Goal: Task Accomplishment & Management: Complete application form

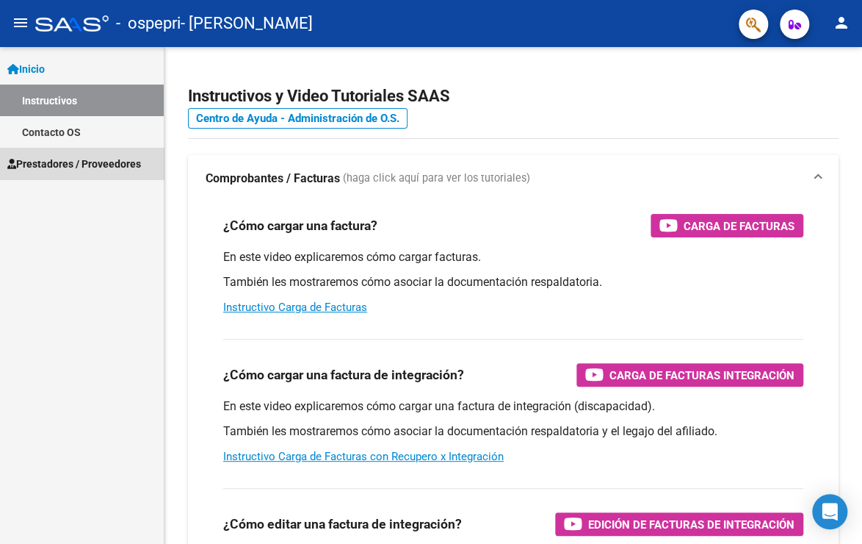
click at [98, 165] on span "Prestadores / Proveedores" at bounding box center [74, 164] width 134 height 16
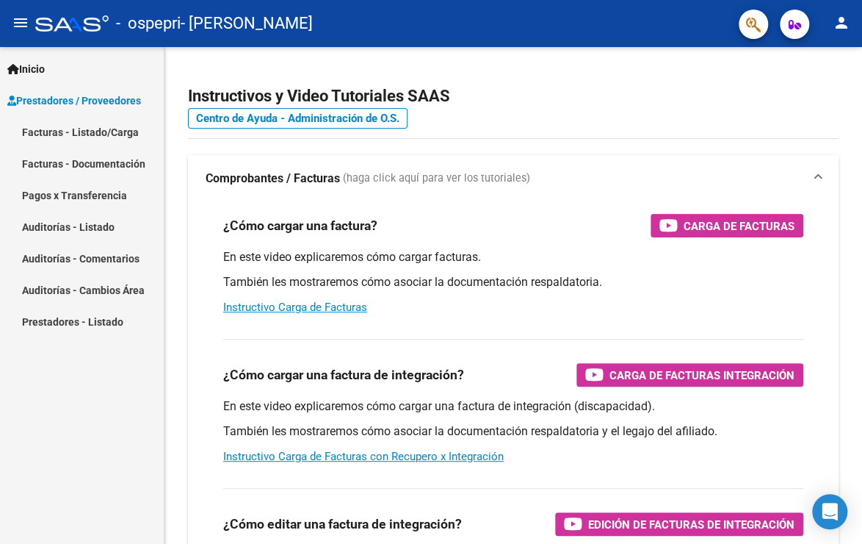
click at [87, 139] on link "Facturas - Listado/Carga" at bounding box center [82, 132] width 164 height 32
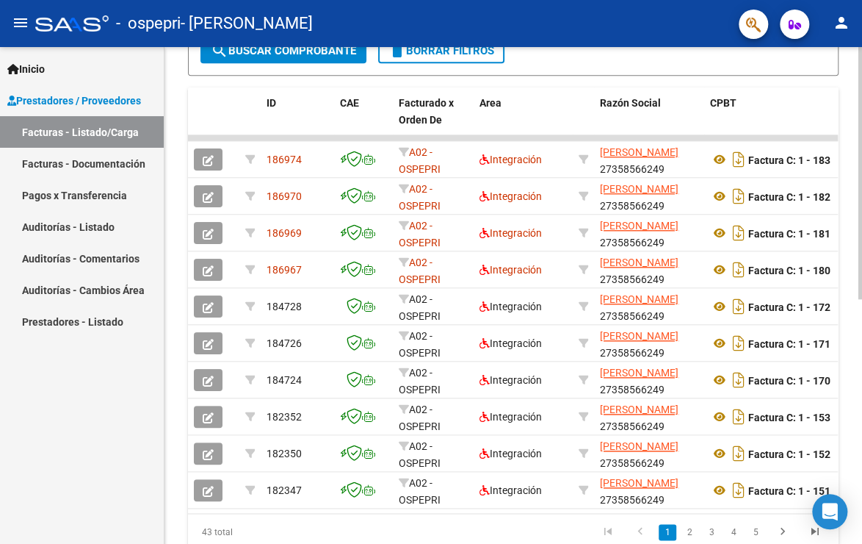
scroll to position [426, 0]
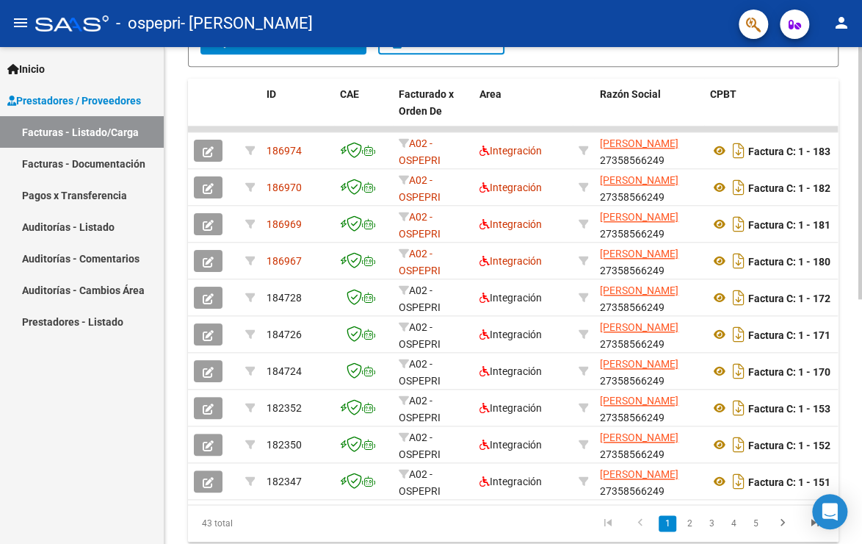
click at [859, 395] on div at bounding box center [861, 394] width 4 height 252
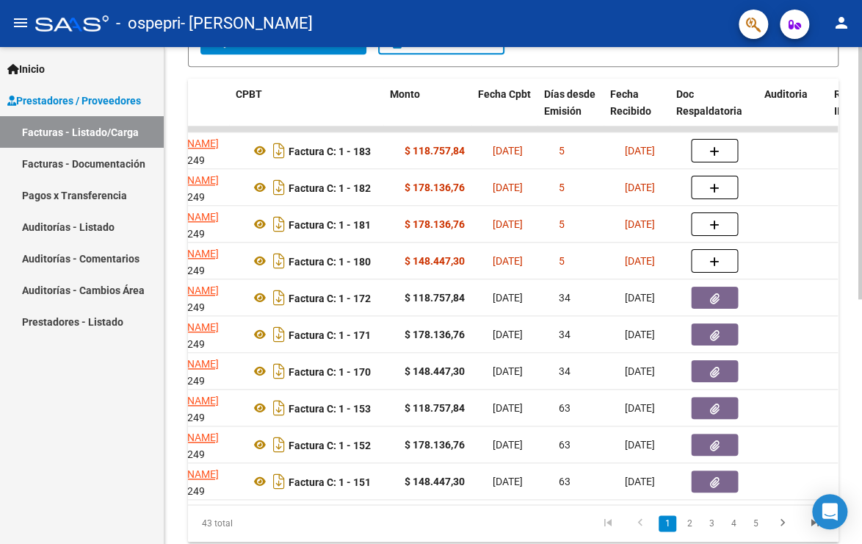
scroll to position [0, 477]
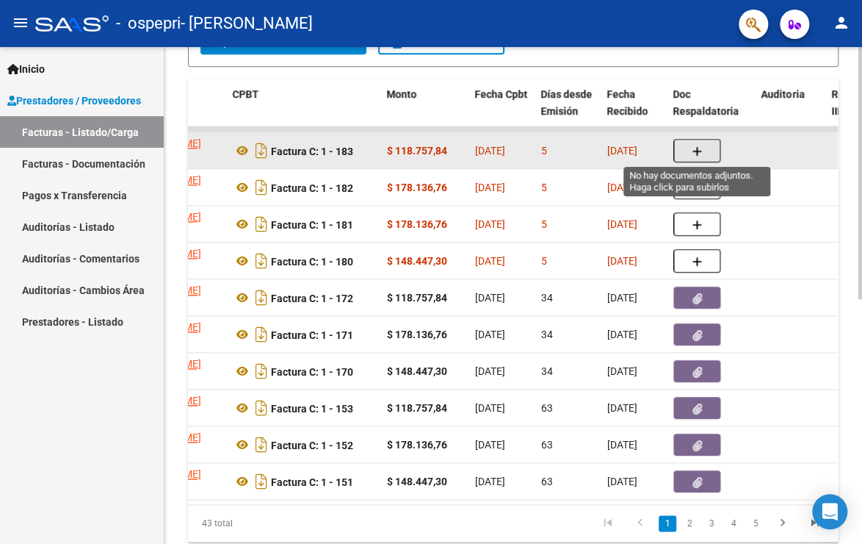
click at [690, 145] on button "button" at bounding box center [696, 151] width 47 height 24
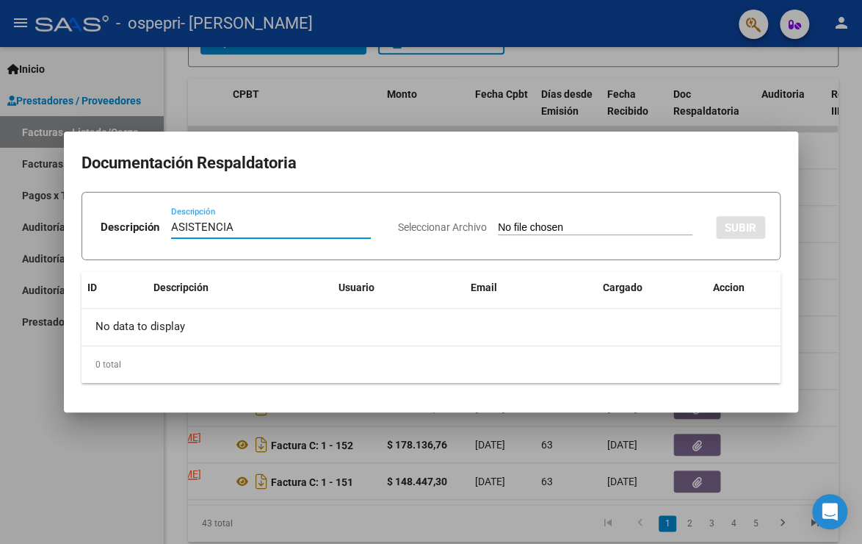
type input "ASISTENCIA"
click at [498, 223] on input "Seleccionar Archivo" at bounding box center [595, 228] width 195 height 14
type input "C:\fakepath\verdugo.[DATE].asis.pdf"
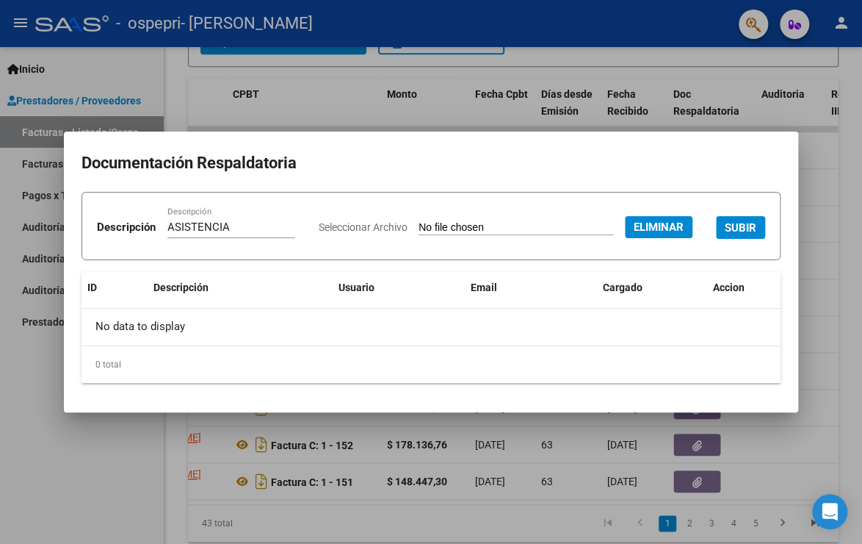
click at [725, 234] on span "SUBIR" at bounding box center [741, 227] width 32 height 13
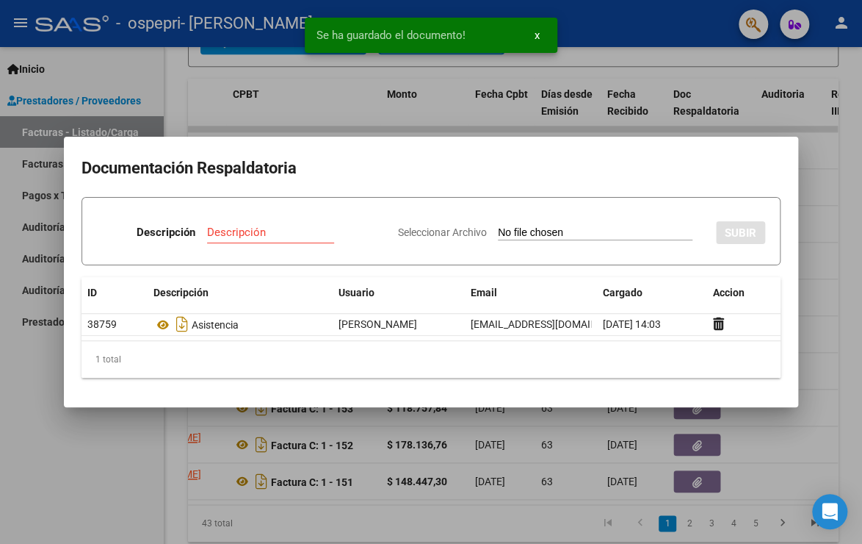
click at [825, 216] on div at bounding box center [431, 272] width 862 height 544
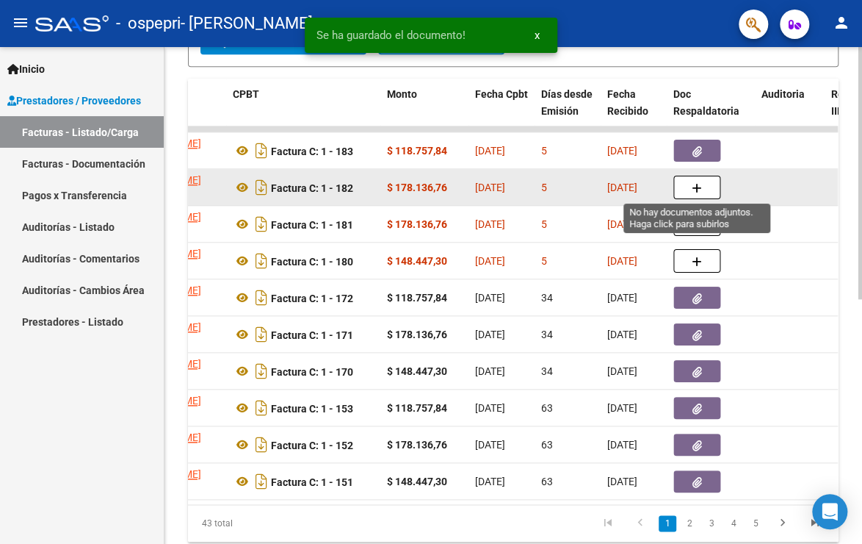
click at [698, 188] on icon "button" at bounding box center [697, 188] width 10 height 11
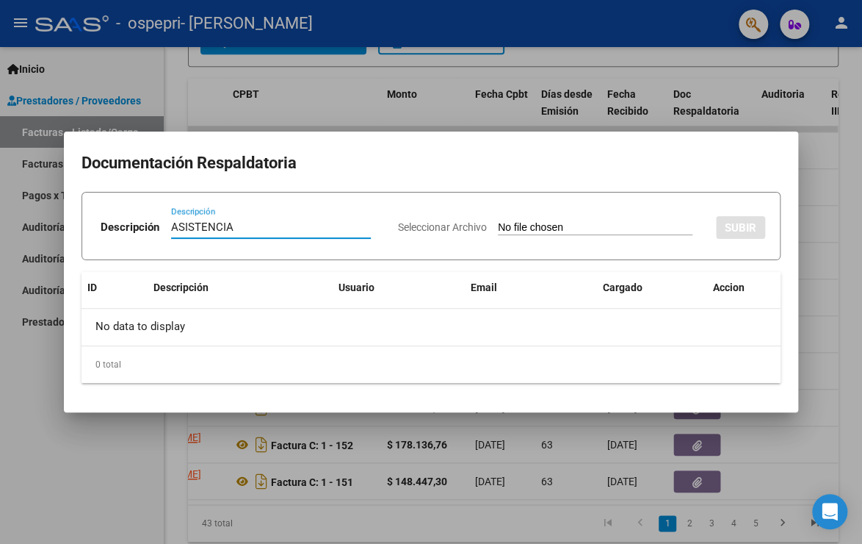
type input "ASISTENCIA"
click at [520, 225] on input "Seleccionar Archivo" at bounding box center [595, 228] width 195 height 14
type input "C:\fakepath\[DATE].heredia.asist.pdf"
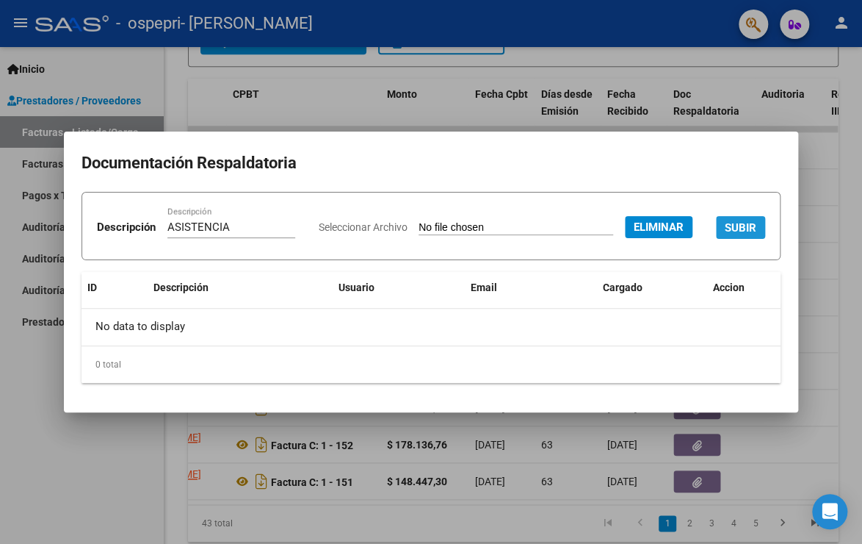
click at [725, 234] on span "SUBIR" at bounding box center [741, 227] width 32 height 13
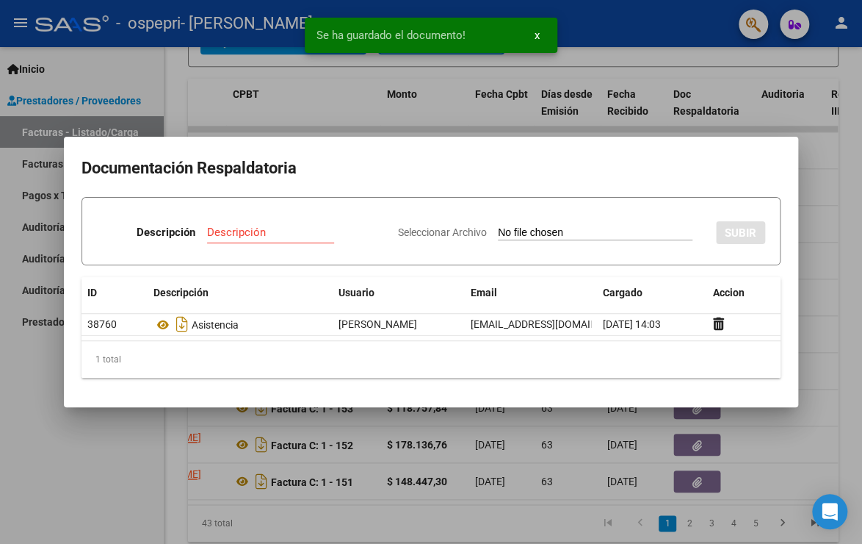
click at [823, 278] on div at bounding box center [431, 272] width 862 height 544
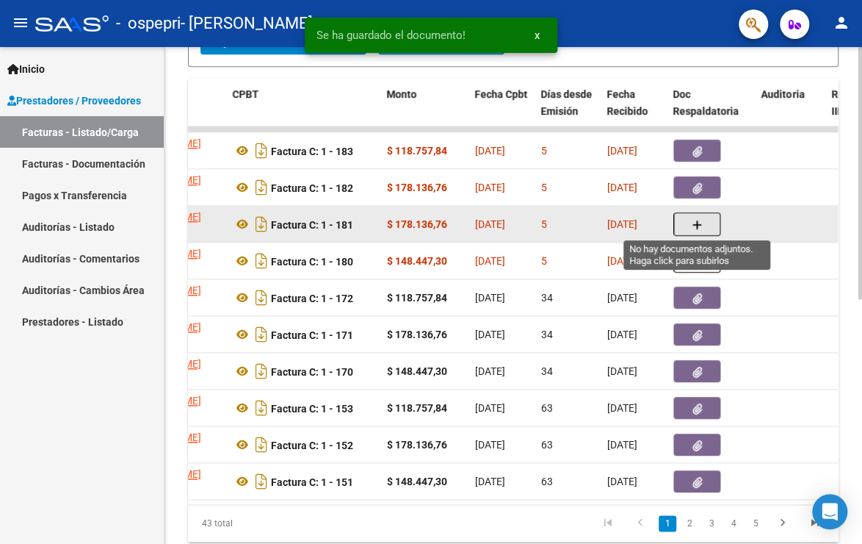
click at [698, 223] on icon "button" at bounding box center [697, 225] width 10 height 11
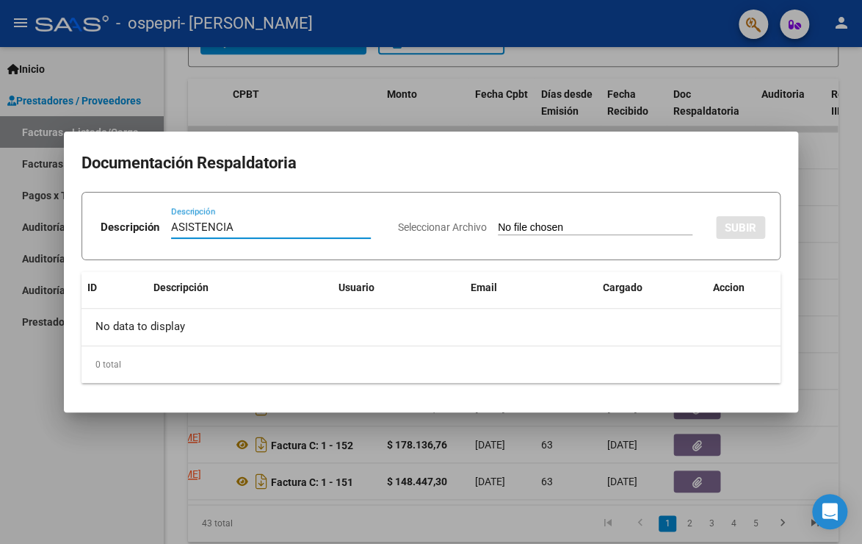
type input "ASISTENCIA"
click at [503, 226] on input "Seleccionar Archivo" at bounding box center [595, 228] width 195 height 14
type input "C:\fakepath\fuentes.sep.asis.pdf"
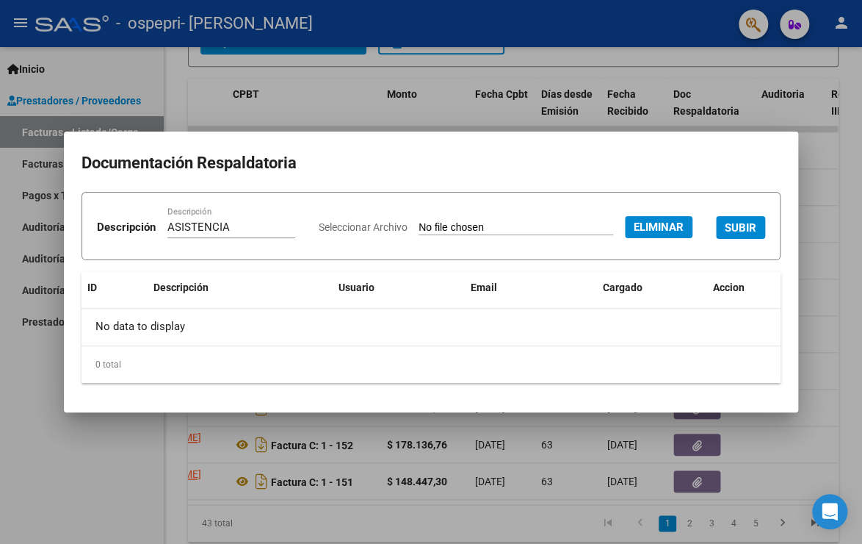
click at [716, 239] on button "SUBIR" at bounding box center [740, 227] width 49 height 23
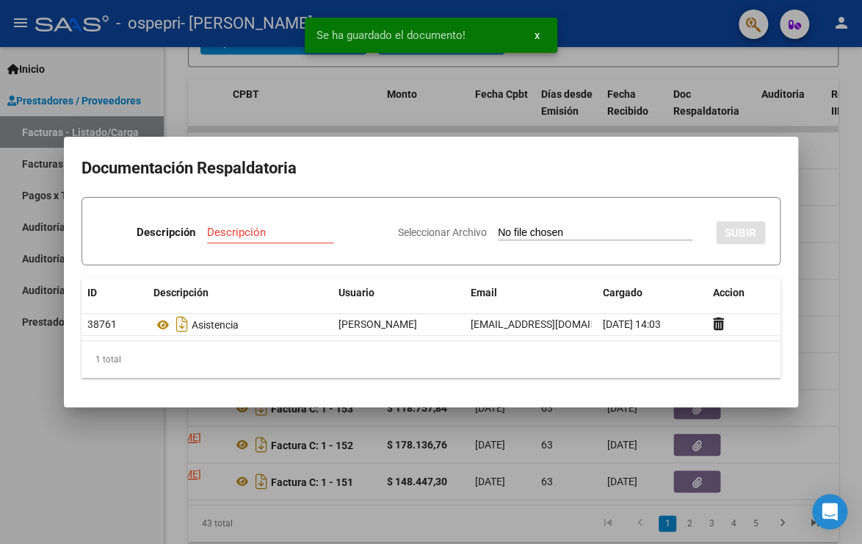
click at [107, 454] on div at bounding box center [431, 272] width 862 height 544
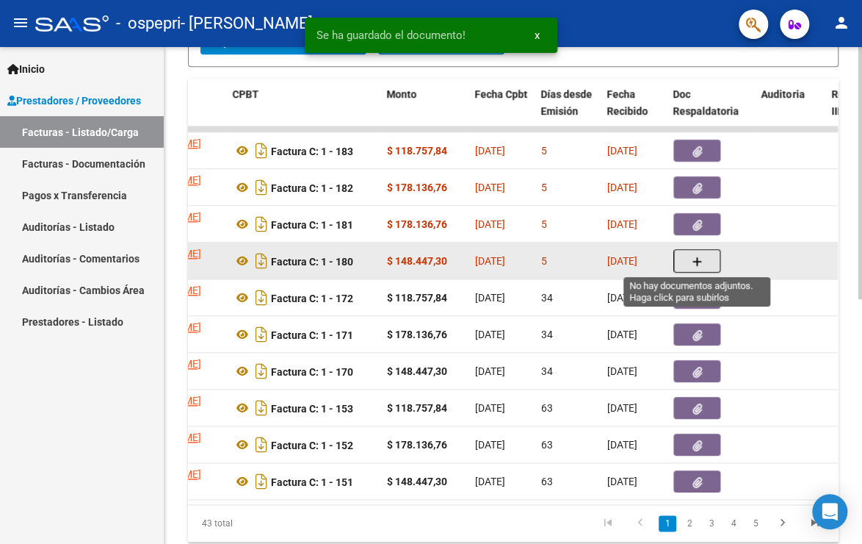
click at [694, 259] on icon "button" at bounding box center [697, 261] width 10 height 11
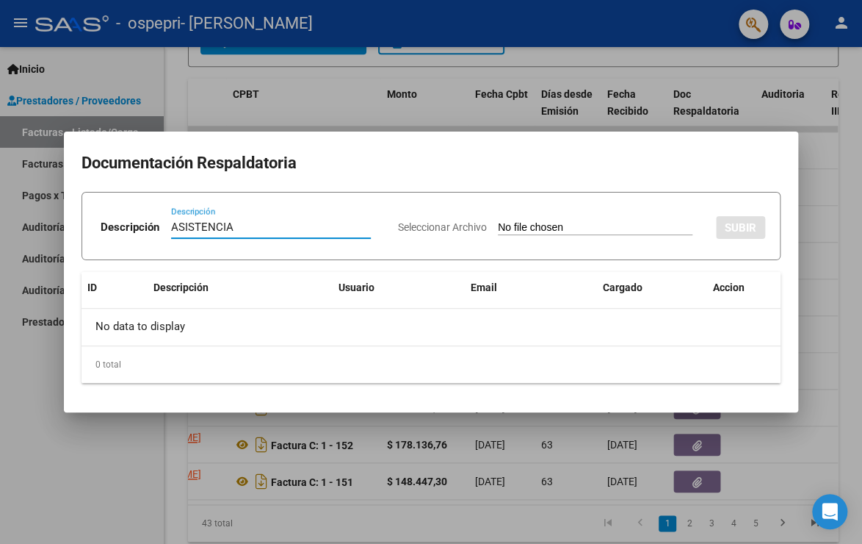
type input "ASISTENCIA"
click at [498, 224] on input "Seleccionar Archivo" at bounding box center [595, 228] width 195 height 14
type input "C:\fakepath\bermar.asist.sep.pdf"
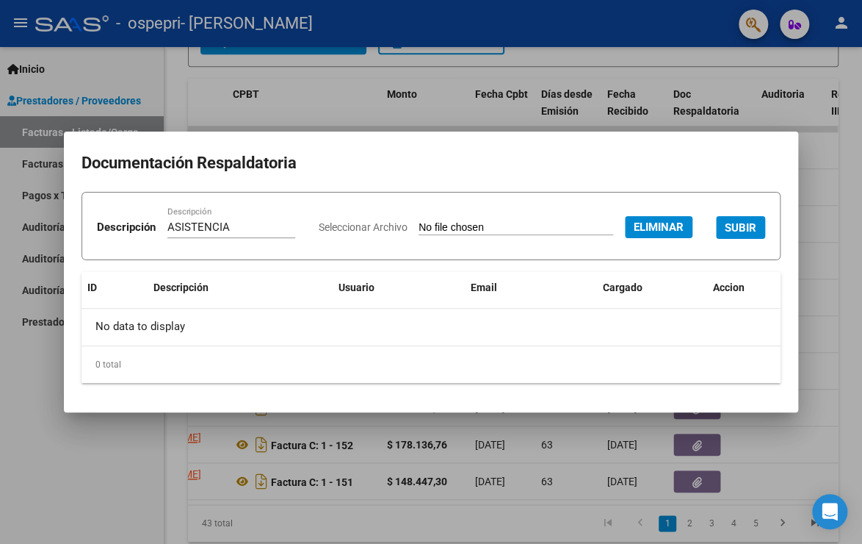
click at [716, 239] on button "SUBIR" at bounding box center [740, 227] width 49 height 23
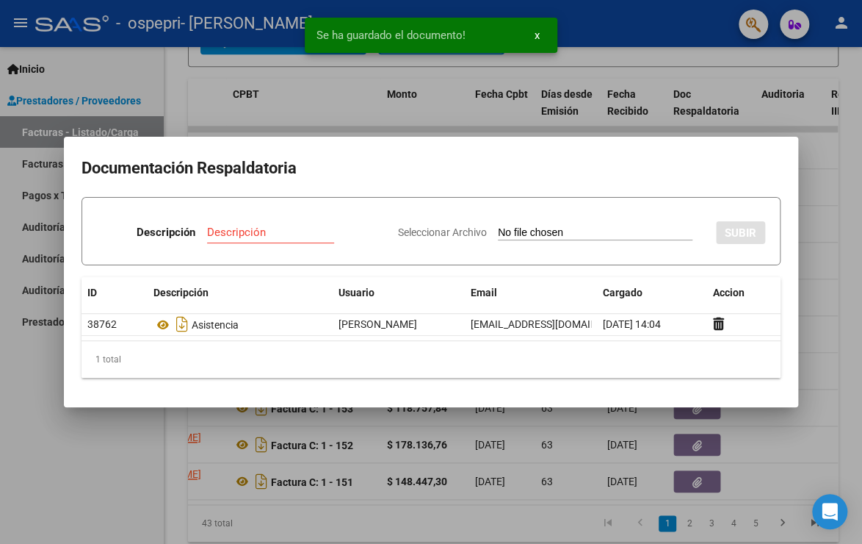
click at [820, 326] on div at bounding box center [431, 272] width 862 height 544
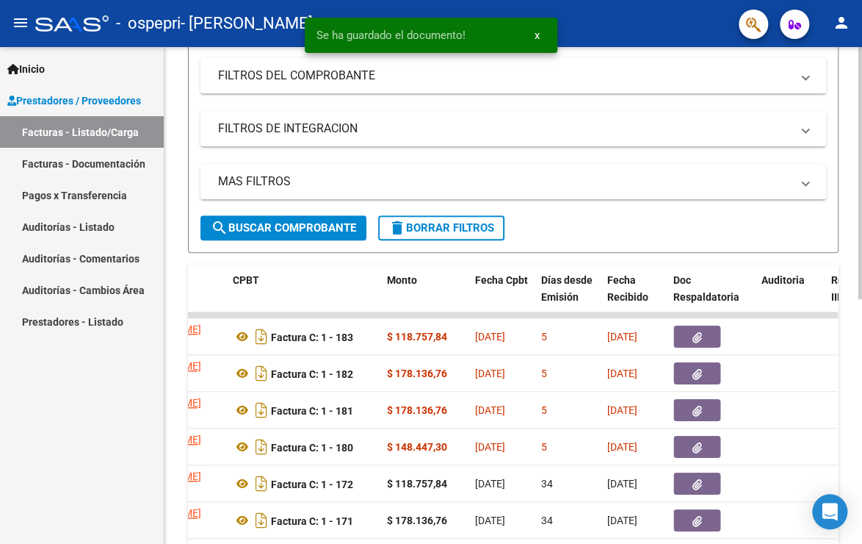
scroll to position [0, 0]
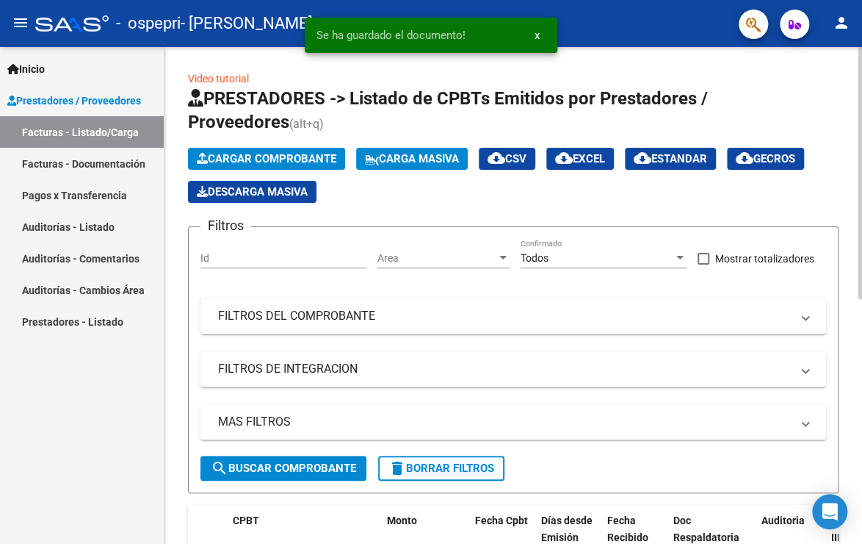
click at [862, 55] on html "menu - ospepri - CHANA [PERSON_NAME] person Inicio Instructivos Contacto OS Pre…" at bounding box center [431, 272] width 862 height 544
